Goal: Task Accomplishment & Management: Complete application form

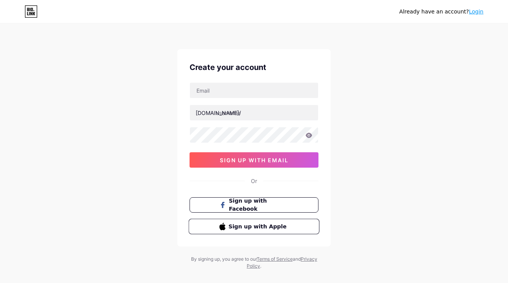
click at [247, 227] on span "Sign up with Apple" at bounding box center [259, 226] width 60 height 8
click at [258, 207] on span "Sign up with Facebook" at bounding box center [259, 205] width 60 height 17
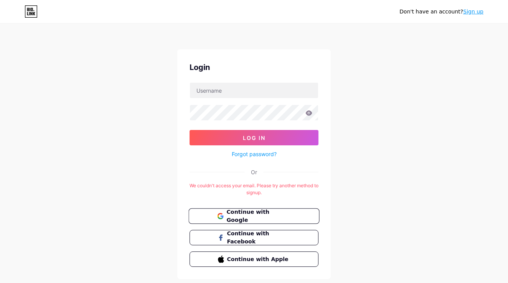
click at [254, 215] on span "Continue with Google" at bounding box center [259, 216] width 64 height 17
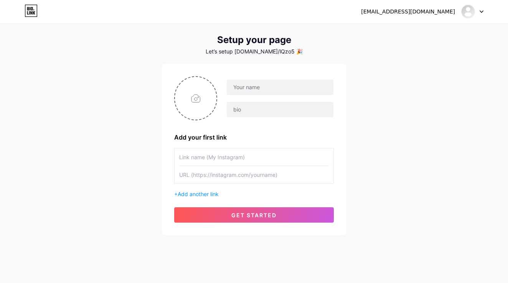
scroll to position [16, 0]
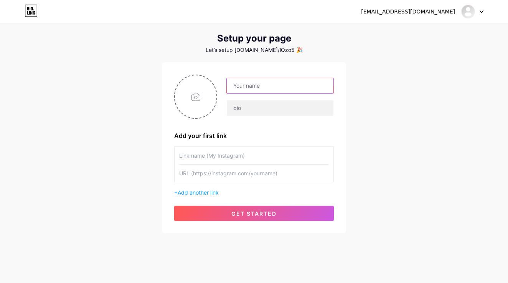
paste input "BioLinker"
type input "BioLinker"
paste input "💛 ПІДТРИМАТИ ЗБІР НА [МЕТА] 💙"
drag, startPoint x: 306, startPoint y: 85, endPoint x: 288, endPoint y: 86, distance: 18.1
click at [288, 86] on input "💛 ПІДТРИМАТИ ЗБІР НА [МЕТА] 💙" at bounding box center [280, 85] width 107 height 15
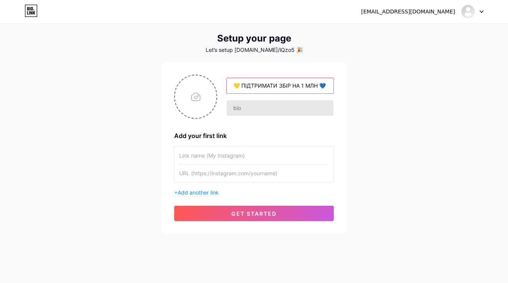
type input "💛 ПІДТРИМАТИ ЗБІР НА 1 МЛН 💙"
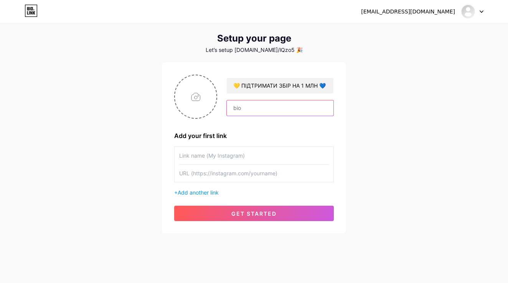
click at [268, 111] on input "text" at bounding box center [280, 107] width 107 height 15
paste input "Мета — 1 000 000 грн для УДА та нашого друга, бійця [PERSON_NAME]. Донать і ста…"
type input "Мета — 1 000 000 грн для УДА та нашого друга, бійця [PERSON_NAME]. Донать і ста…"
click at [209, 174] on input "text" at bounding box center [254, 172] width 150 height 17
paste input "[URL][DOMAIN_NAME]"
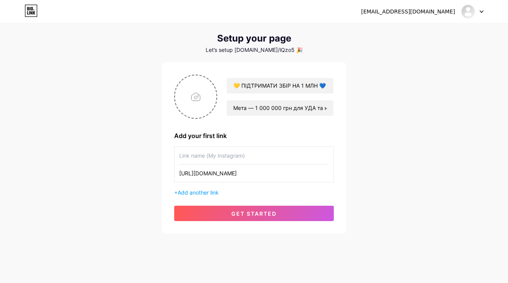
type input "[URL][DOMAIN_NAME]"
click at [205, 162] on input "text" at bounding box center [254, 155] width 150 height 17
type input "mono"
click at [197, 192] on span "Add another link" at bounding box center [198, 192] width 41 height 7
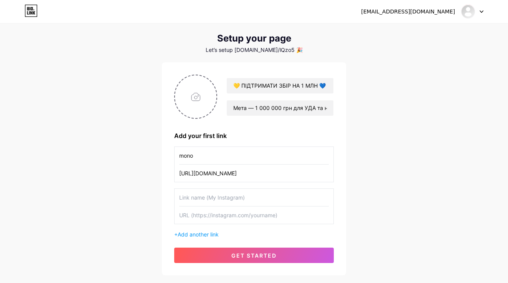
click at [221, 216] on input "text" at bounding box center [254, 214] width 150 height 17
paste input "TCyg61mGaDXMLt1ACPYNRBCRqgrLDAmDc3"
type input "TCyg61mGaDXMLt1ACPYNRBCRqgrLDAmDc3"
click at [250, 199] on input "text" at bounding box center [254, 197] width 150 height 17
type input "t"
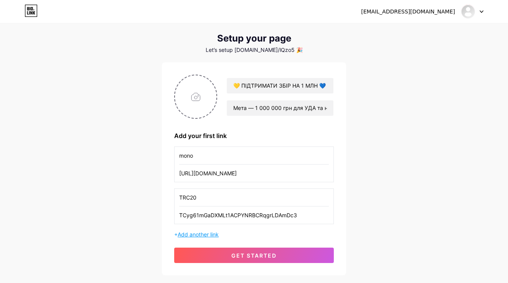
type input "TRC20"
click at [197, 232] on span "Add another link" at bounding box center [198, 234] width 41 height 7
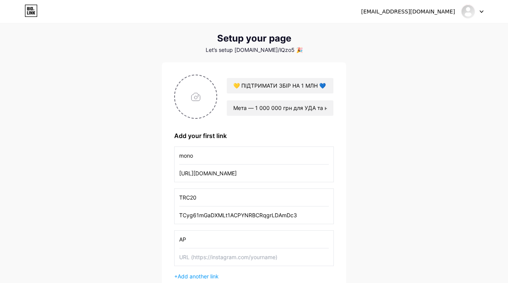
type input "A"
type input "PAYPAL"
click at [190, 256] on input "text" at bounding box center [254, 256] width 150 height 17
type input "A"
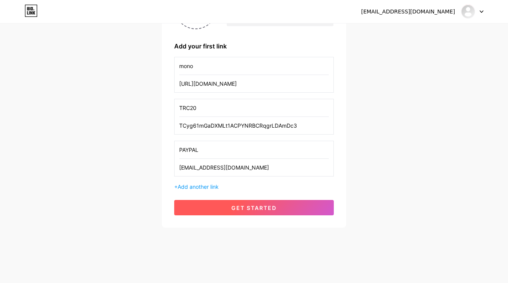
type input "[EMAIL_ADDRESS][DOMAIN_NAME]"
click at [243, 207] on span "get started" at bounding box center [254, 207] width 45 height 7
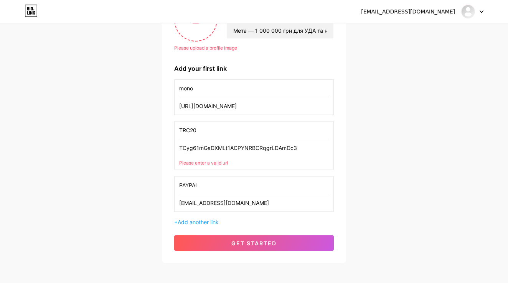
scroll to position [78, 0]
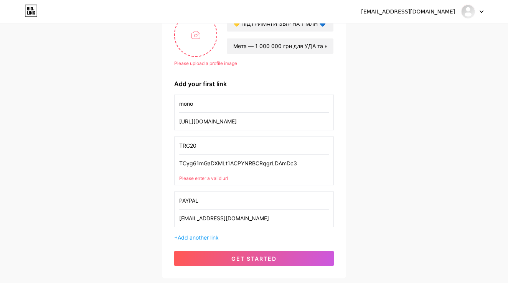
click at [232, 176] on div "Please enter a valid url" at bounding box center [254, 178] width 150 height 7
click at [218, 178] on div "Please enter a valid url" at bounding box center [254, 178] width 150 height 7
click at [298, 167] on input "TCyg61mGaDXMLt1ACPYNRBCRqgrLDAmDc3" at bounding box center [254, 162] width 150 height 17
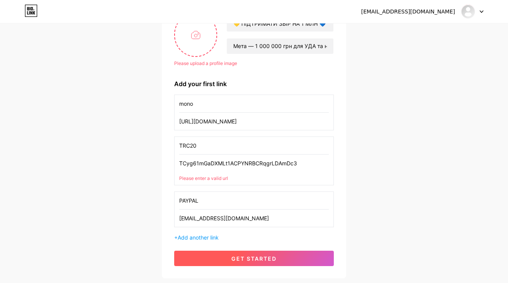
click at [260, 264] on button "get started" at bounding box center [254, 257] width 160 height 15
click at [260, 262] on button "get started" at bounding box center [254, 257] width 160 height 15
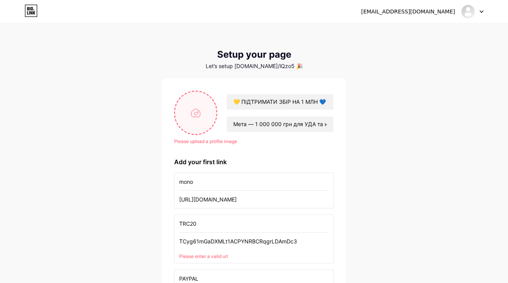
scroll to position [0, 0]
click at [197, 117] on input "file" at bounding box center [195, 112] width 41 height 43
type input "C:\fakepath\амура .png"
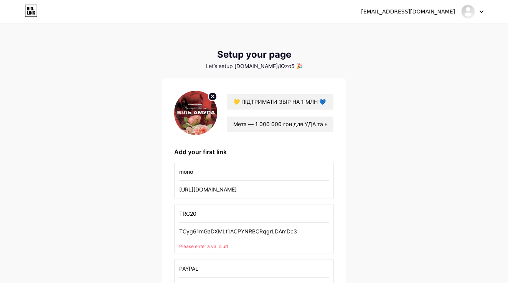
drag, startPoint x: 299, startPoint y: 232, endPoint x: 160, endPoint y: 230, distance: 139.0
click at [160, 230] on div "[EMAIL_ADDRESS][DOMAIN_NAME] Dashboard Logout Setup your page Let’s setup [DOMA…" at bounding box center [254, 185] width 508 height 371
paste input "[URL][DOMAIN_NAME]"
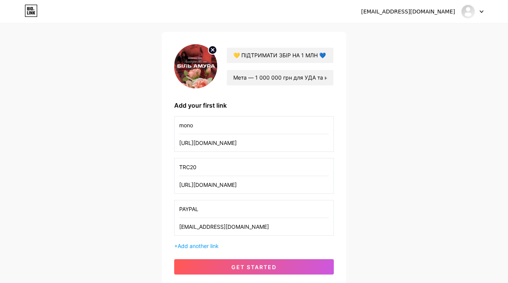
scroll to position [58, 0]
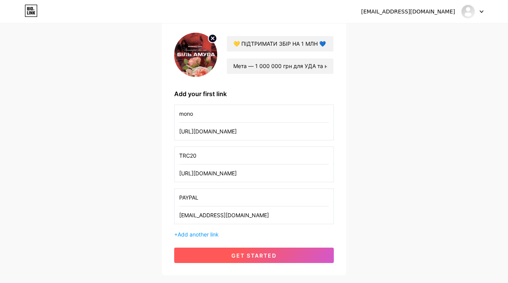
type input "[URL][DOMAIN_NAME]"
click at [218, 255] on button "get started" at bounding box center [254, 254] width 160 height 15
click at [243, 254] on span "get started" at bounding box center [254, 255] width 45 height 7
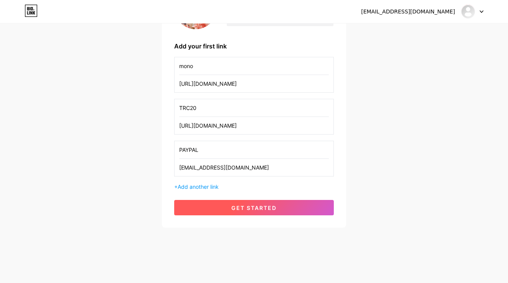
scroll to position [106, 0]
click at [240, 209] on span "get started" at bounding box center [254, 207] width 45 height 7
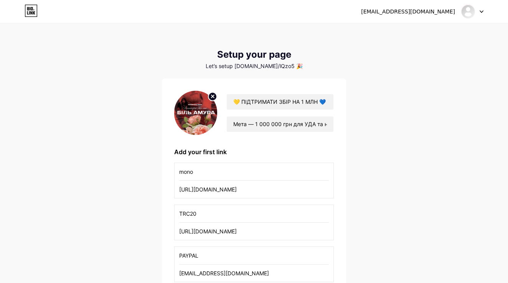
scroll to position [0, 0]
click at [276, 68] on div "Let’s setup [DOMAIN_NAME]/lQzo5 🎉" at bounding box center [254, 66] width 184 height 6
drag, startPoint x: 282, startPoint y: 66, endPoint x: 248, endPoint y: 68, distance: 34.2
click at [248, 68] on div "Let’s setup [DOMAIN_NAME]/lQzo5 🎉" at bounding box center [254, 66] width 184 height 6
copy div "[DOMAIN_NAME]/lQzo5"
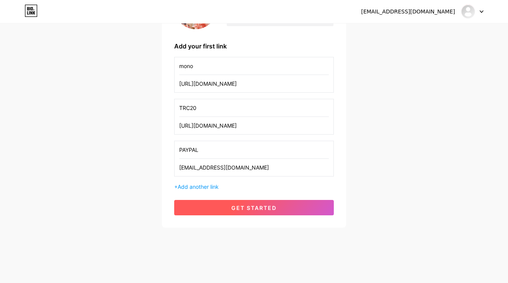
scroll to position [106, 0]
click at [265, 204] on button "get started" at bounding box center [254, 207] width 160 height 15
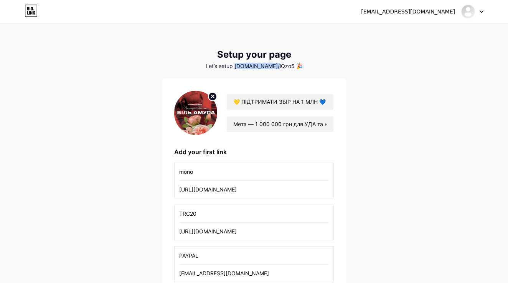
scroll to position [0, 0]
click at [36, 14] on icon at bounding box center [31, 11] width 13 height 12
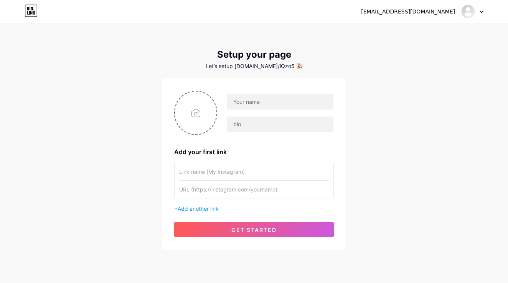
click at [482, 13] on div at bounding box center [473, 12] width 22 height 14
click at [412, 30] on link "Dashboard" at bounding box center [435, 31] width 95 height 21
click at [421, 8] on div "[EMAIL_ADDRESS][DOMAIN_NAME]" at bounding box center [408, 12] width 94 height 8
